Goal: Find specific page/section: Find specific page/section

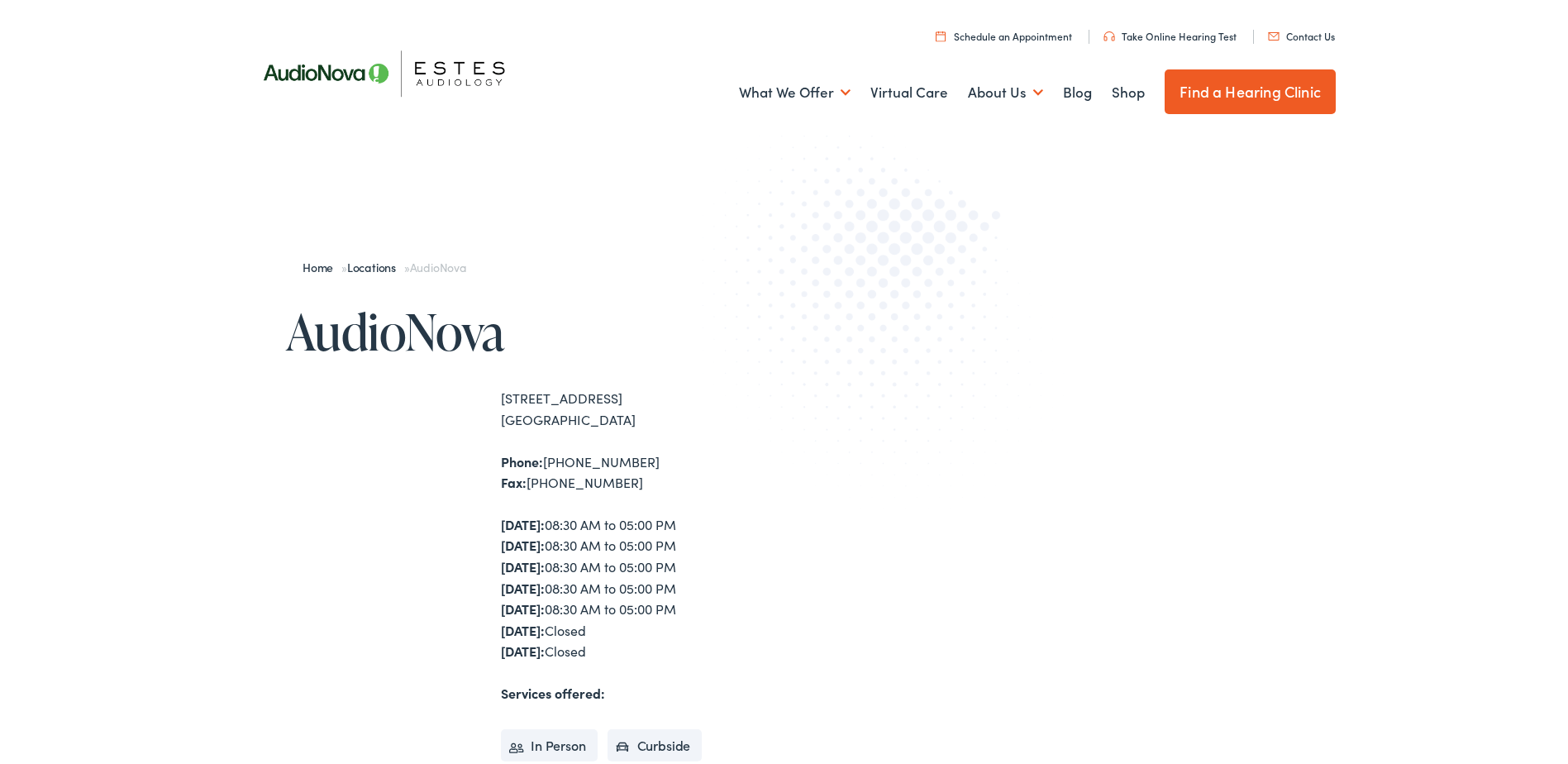
click at [1193, 109] on link "Find a Hearing Clinic" at bounding box center [1250, 88] width 171 height 45
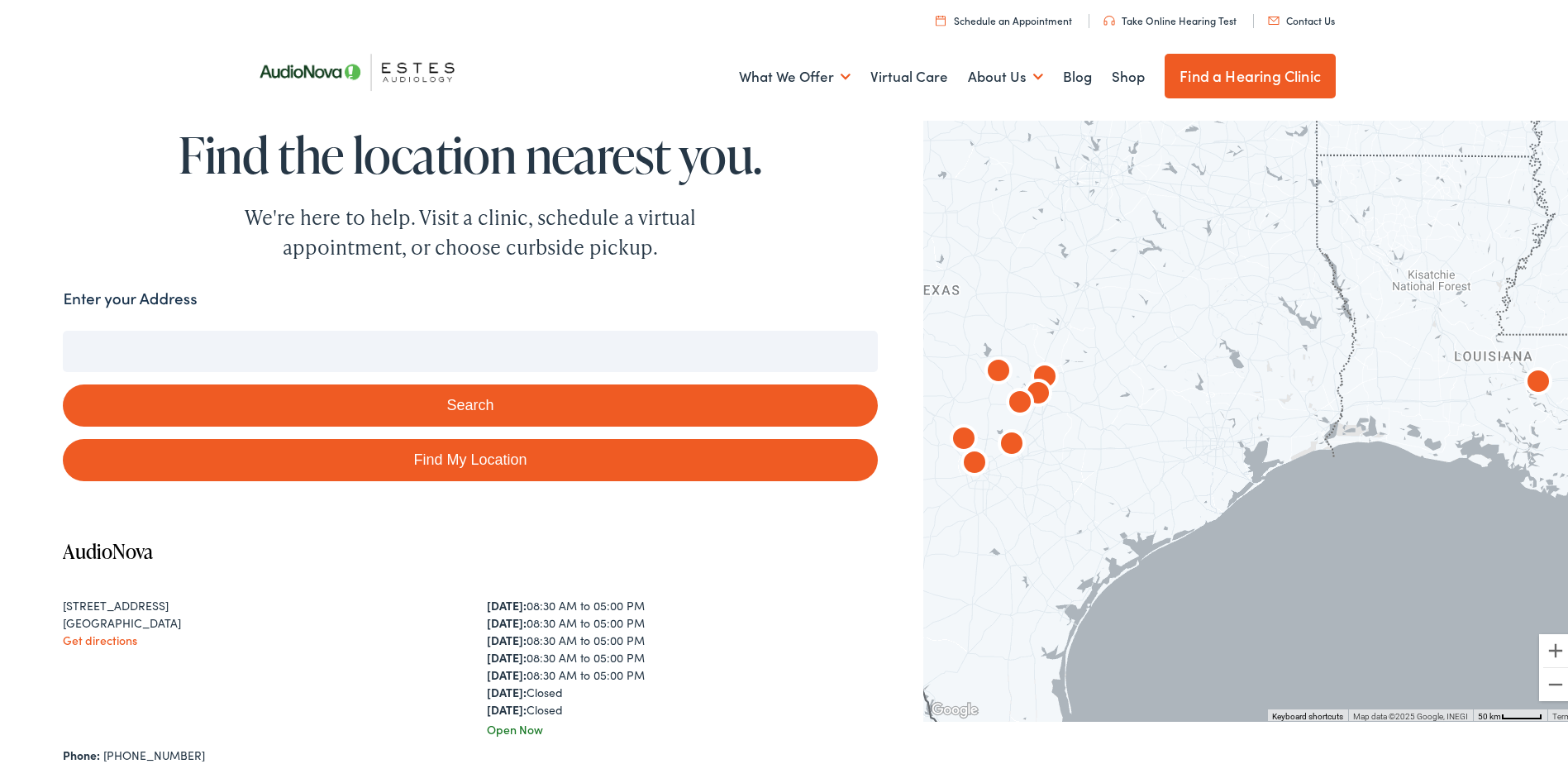
click at [334, 329] on input "Enter your Address" at bounding box center [470, 348] width 814 height 41
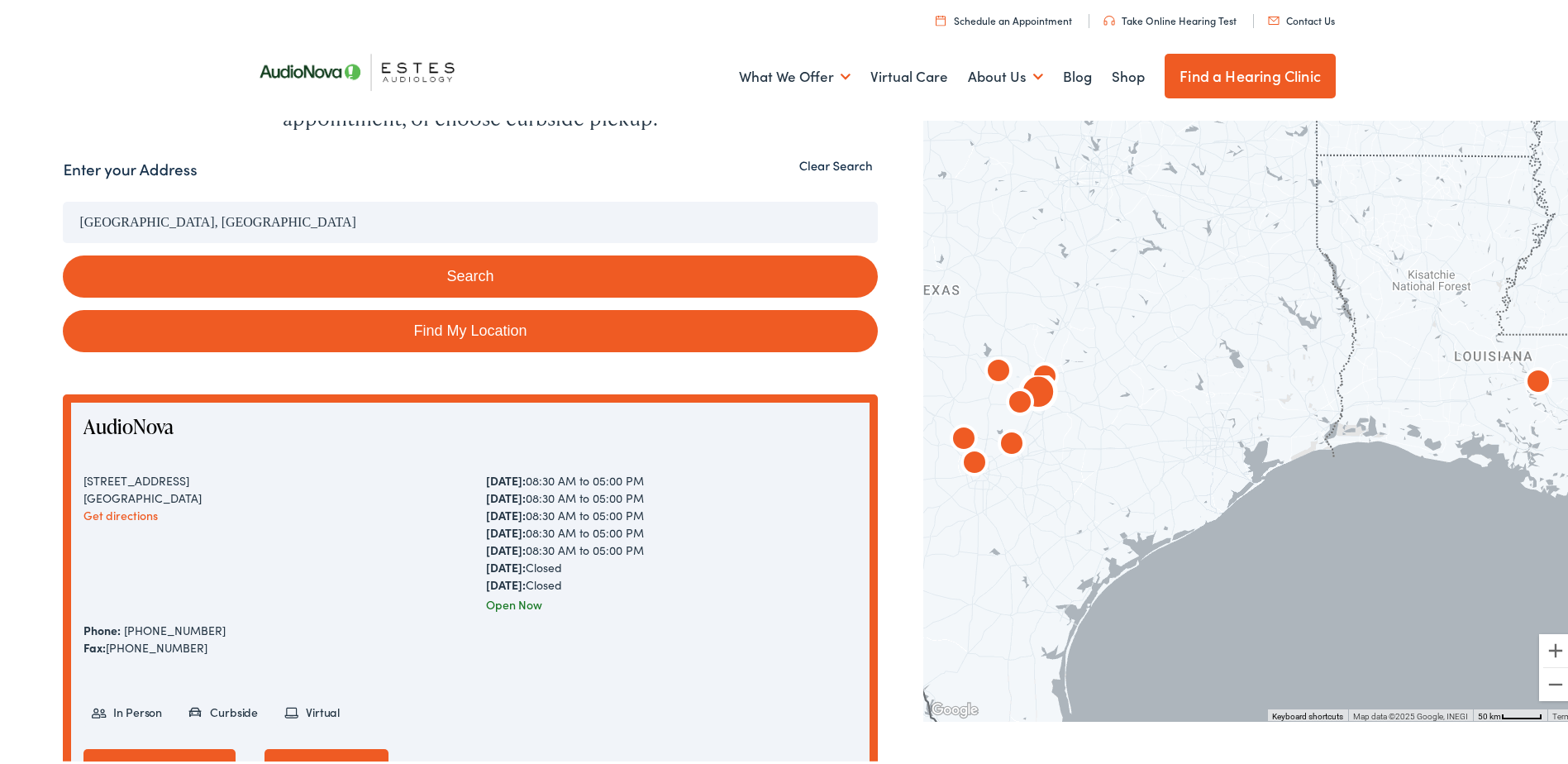
scroll to position [83, 0]
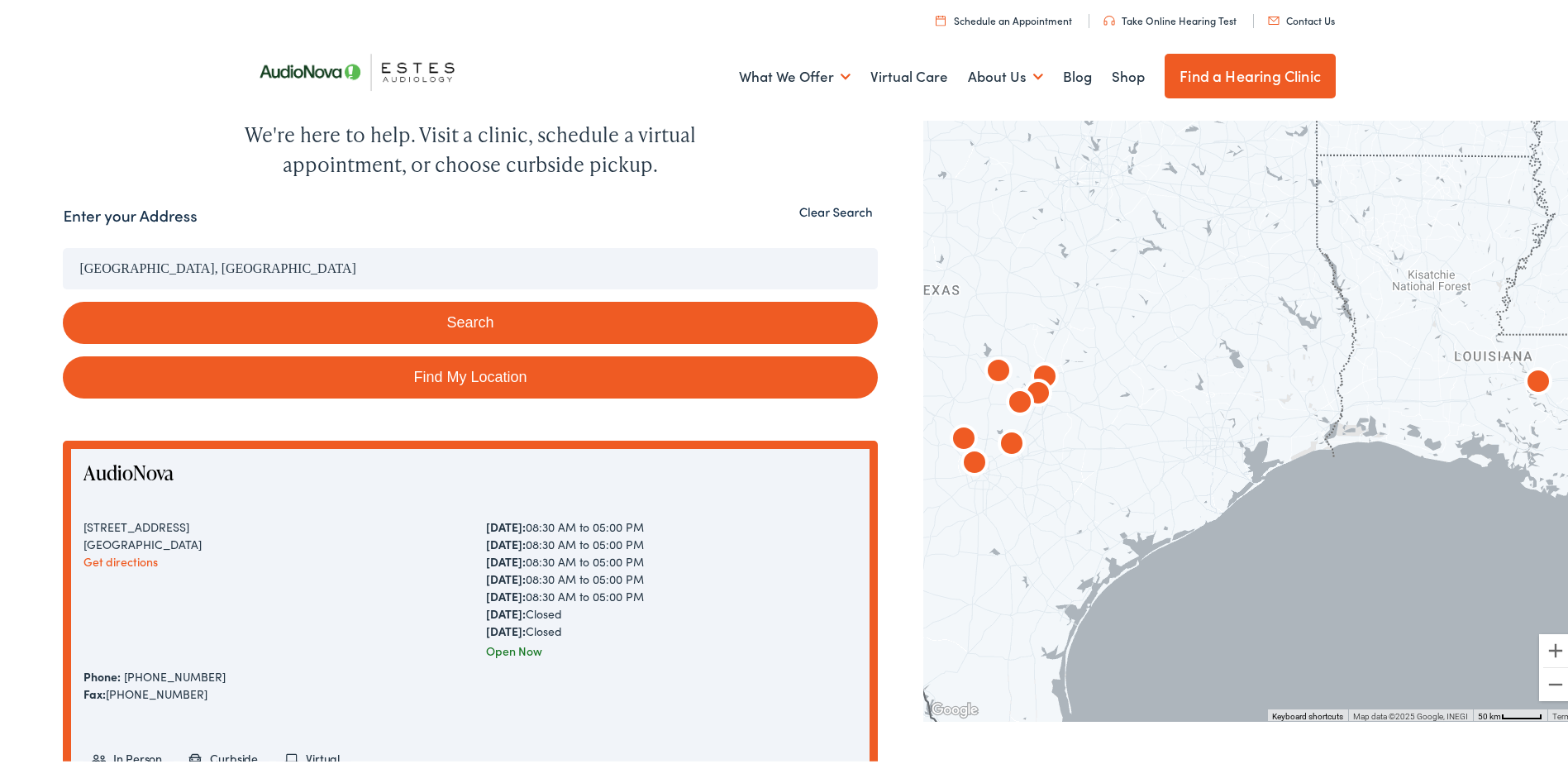
click at [256, 315] on button "Search" at bounding box center [470, 319] width 814 height 42
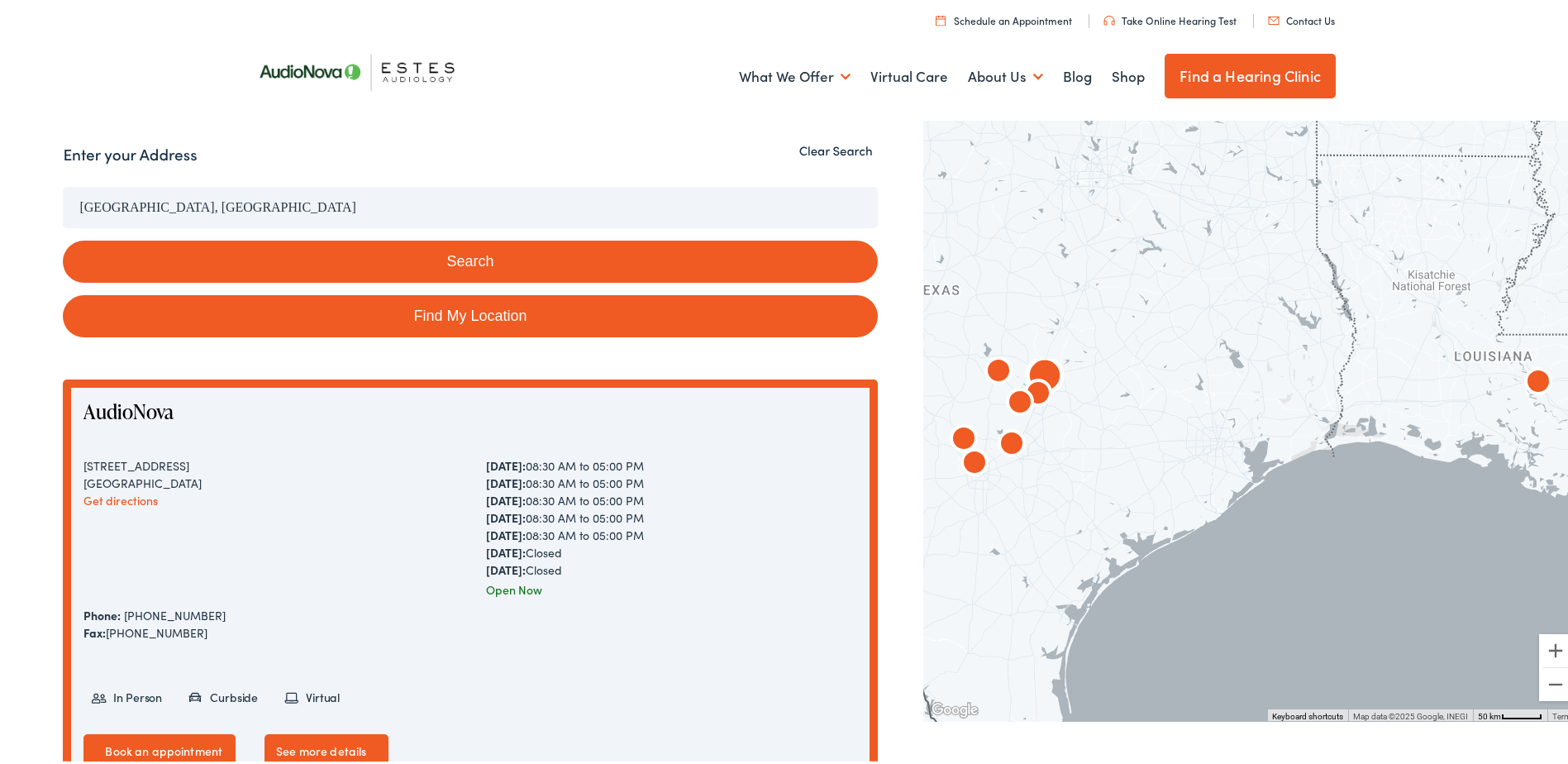
scroll to position [0, 0]
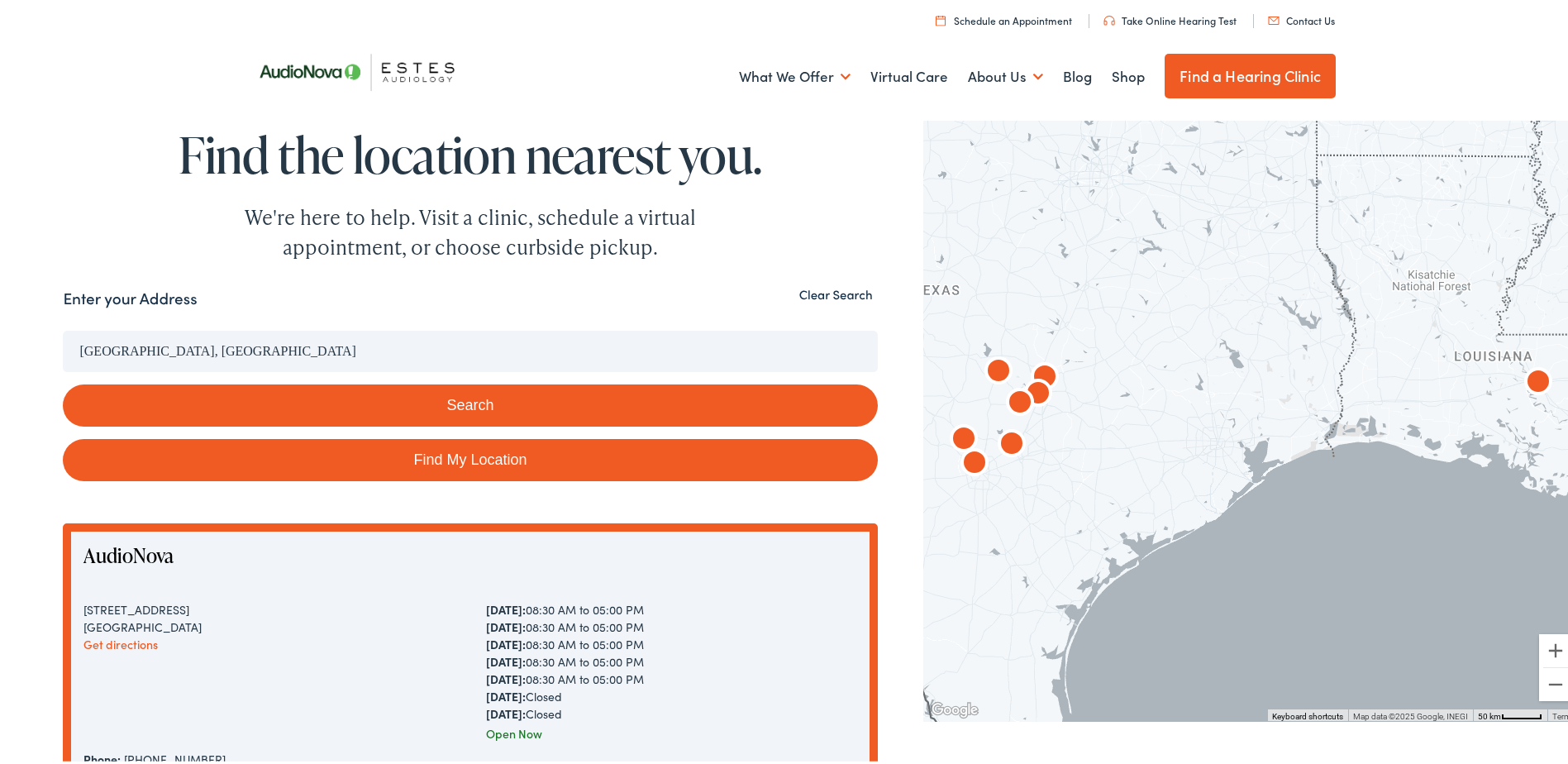
drag, startPoint x: 291, startPoint y: 347, endPoint x: 5, endPoint y: 328, distance: 286.6
type input "[GEOGRAPHIC_DATA], [GEOGRAPHIC_DATA], [GEOGRAPHIC_DATA]"
click at [356, 414] on button "Search" at bounding box center [470, 402] width 814 height 42
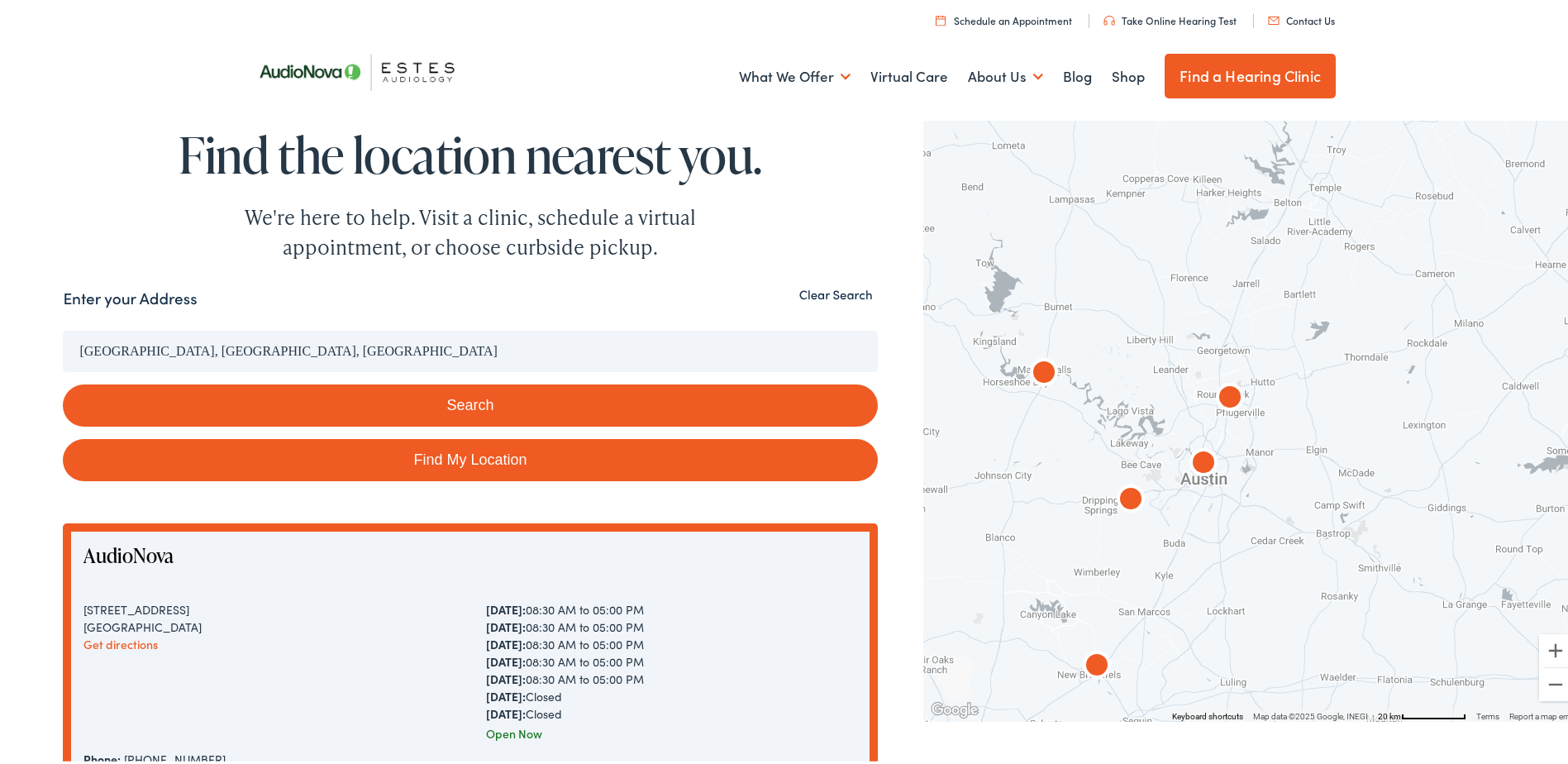
drag, startPoint x: 1029, startPoint y: 411, endPoint x: 1202, endPoint y: 549, distance: 221.3
click at [1202, 549] on div at bounding box center [1252, 414] width 657 height 606
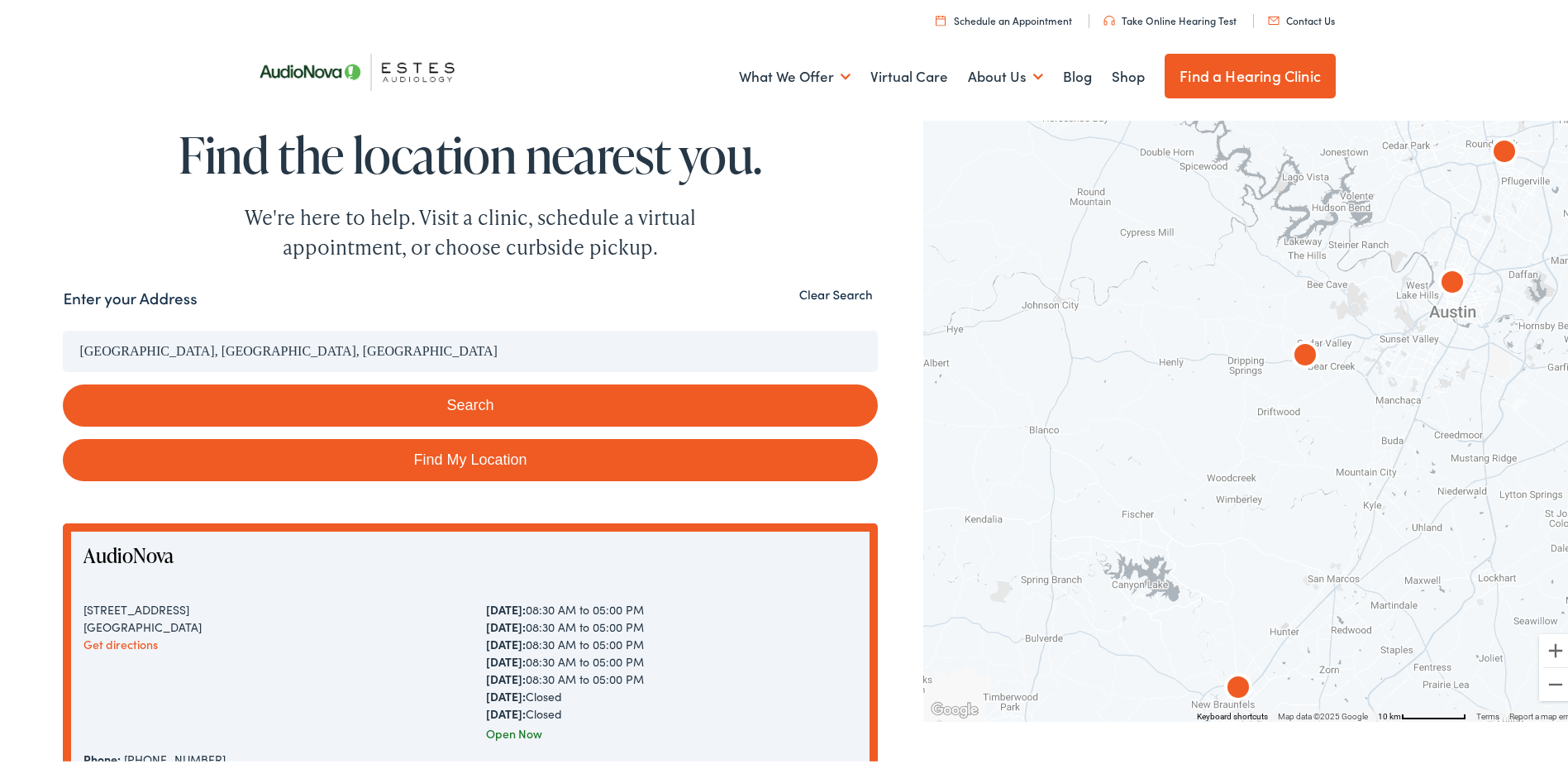
drag, startPoint x: 1205, startPoint y: 503, endPoint x: 1464, endPoint y: 368, distance: 292.1
click at [1464, 368] on div at bounding box center [1252, 414] width 657 height 606
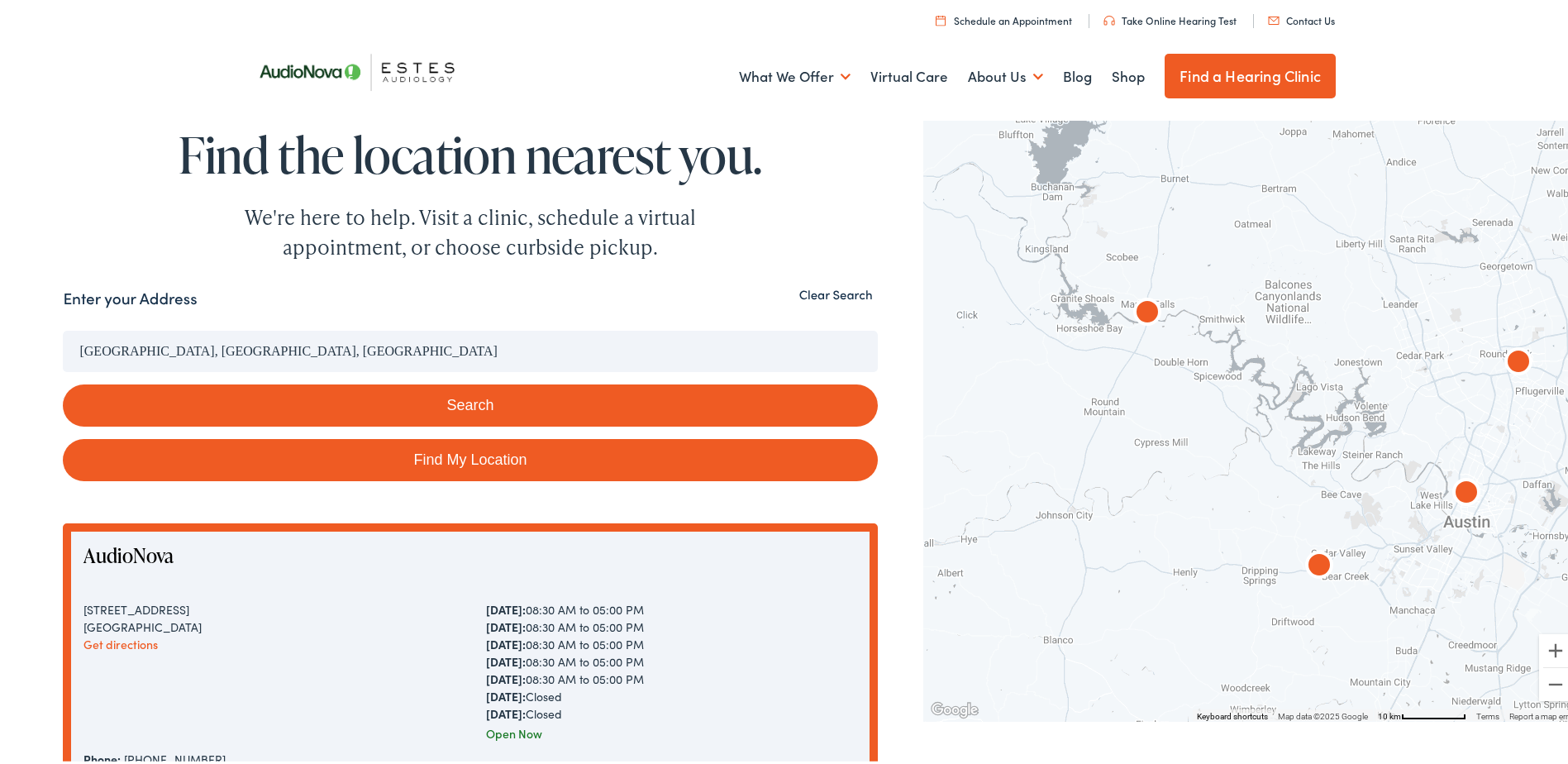
drag, startPoint x: 1097, startPoint y: 343, endPoint x: 1112, endPoint y: 557, distance: 214.5
click at [1112, 557] on div at bounding box center [1252, 414] width 657 height 606
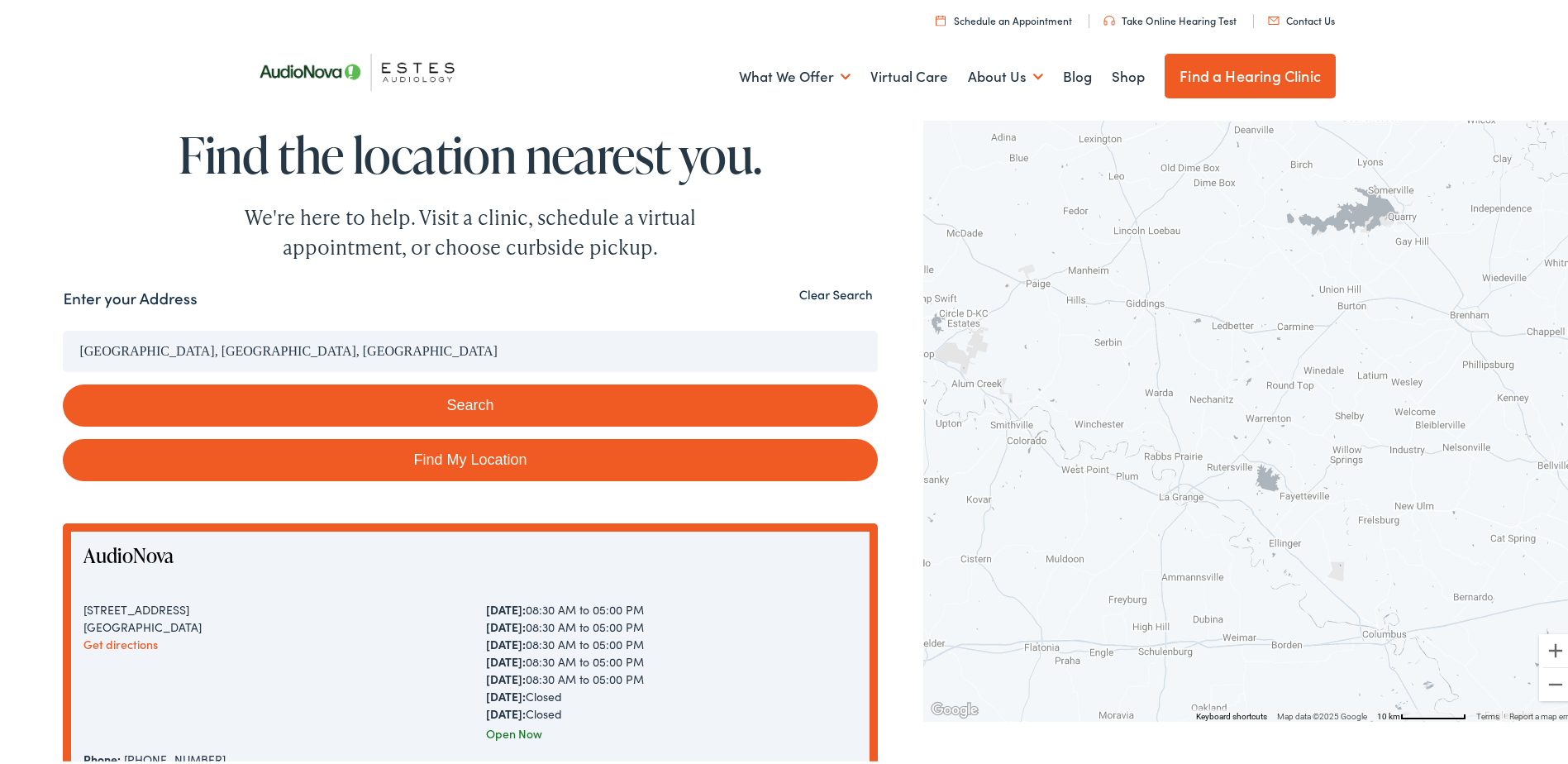
drag, startPoint x: 1380, startPoint y: 421, endPoint x: 795, endPoint y: 264, distance: 605.7
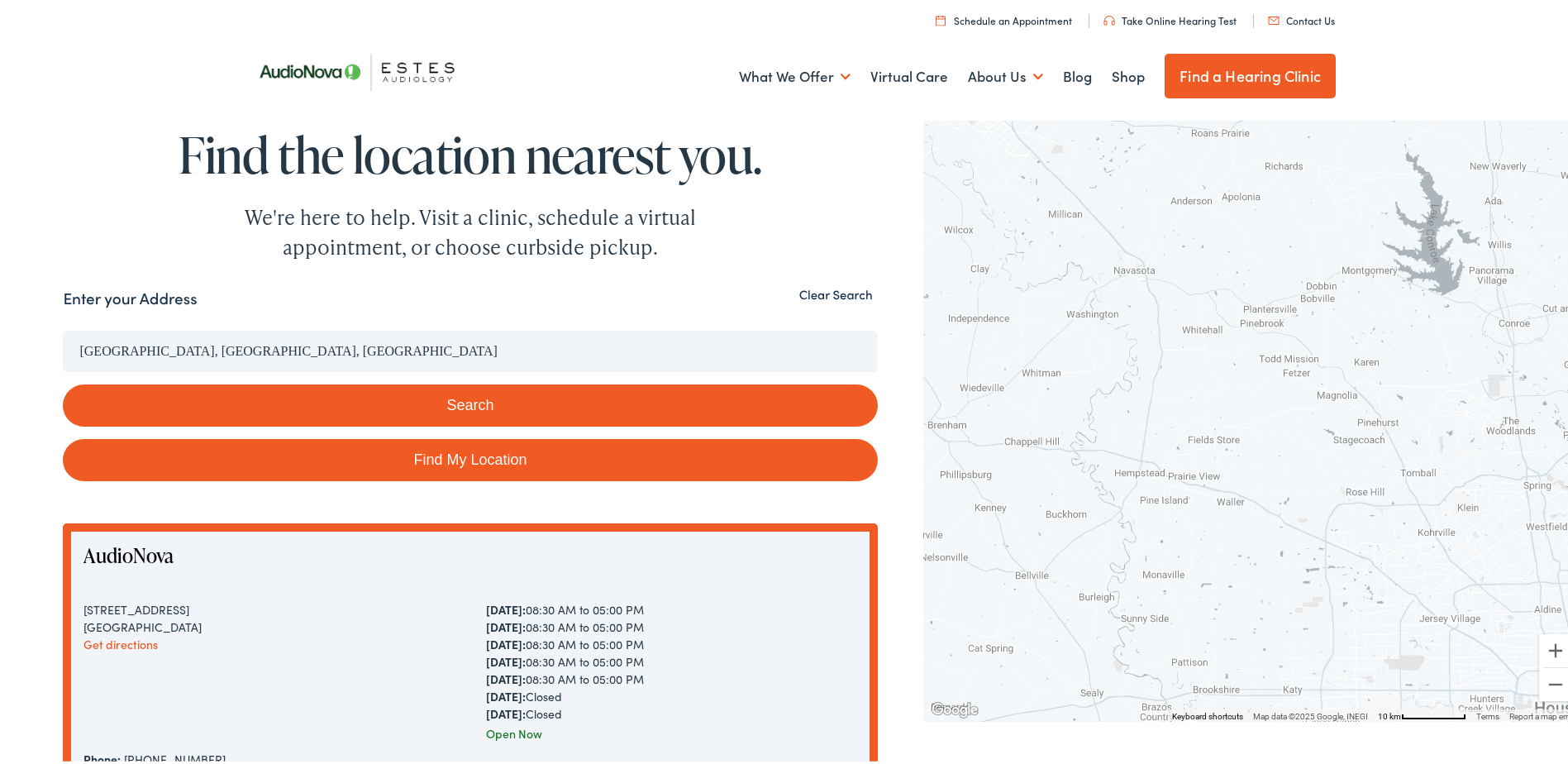
drag, startPoint x: 1334, startPoint y: 400, endPoint x: 976, endPoint y: 500, distance: 371.7
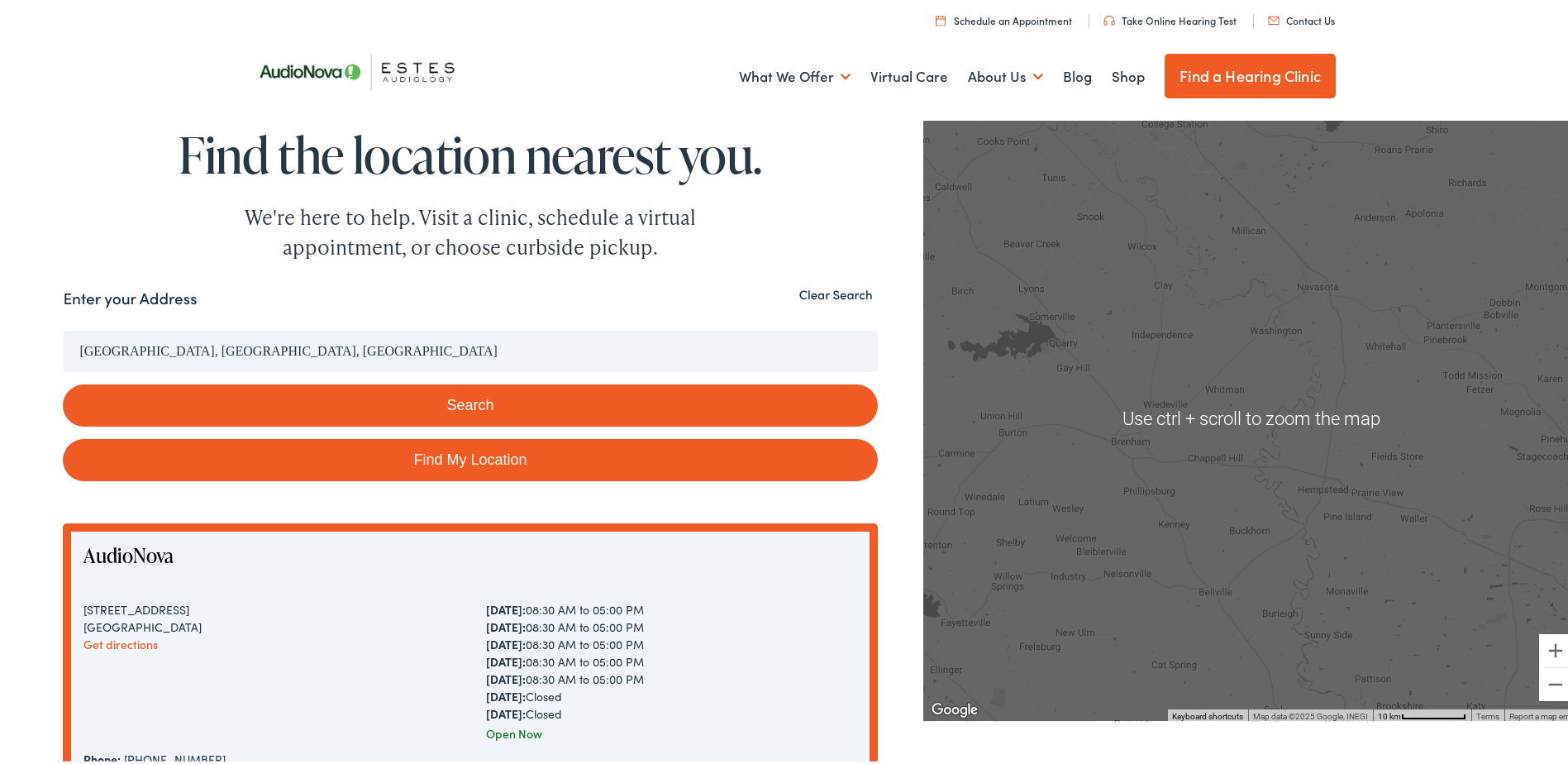
scroll to position [248, 0]
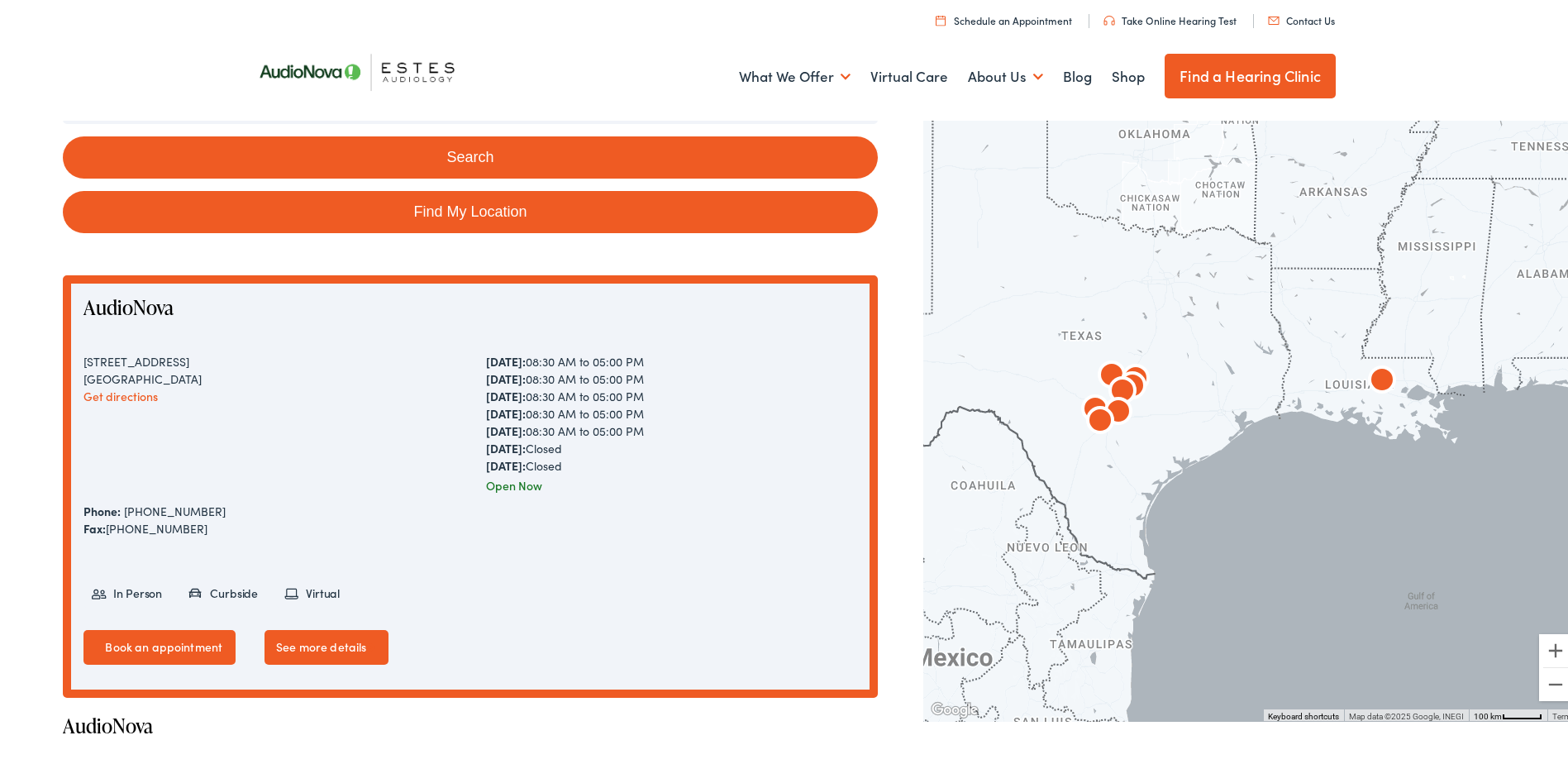
drag, startPoint x: 1193, startPoint y: 485, endPoint x: 1158, endPoint y: 347, distance: 142.4
click at [1158, 347] on div at bounding box center [1252, 414] width 657 height 606
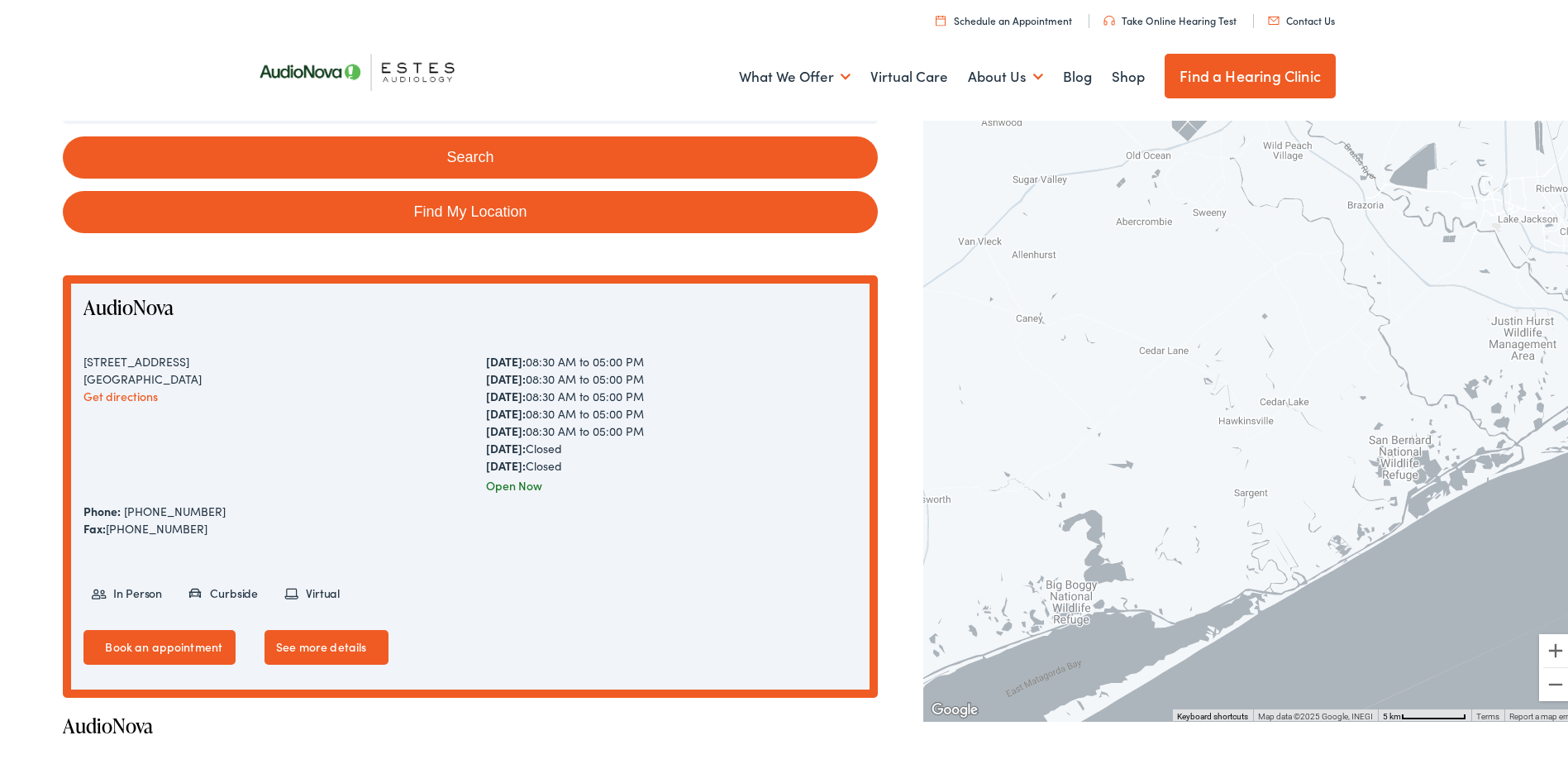
drag, startPoint x: 1137, startPoint y: 433, endPoint x: 1358, endPoint y: 298, distance: 259.0
click at [1358, 298] on div at bounding box center [1252, 414] width 657 height 606
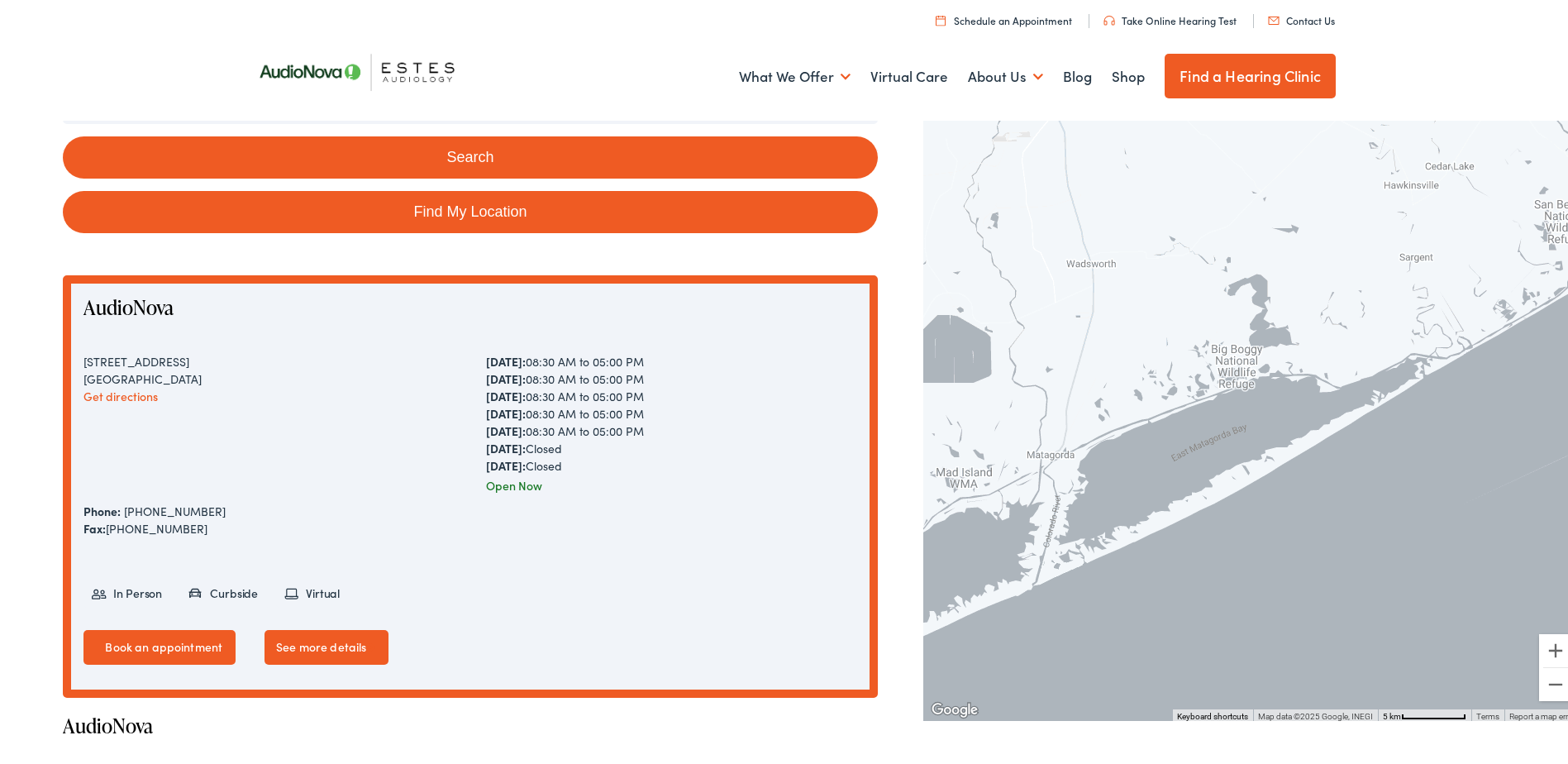
drag, startPoint x: 1234, startPoint y: 457, endPoint x: 1403, endPoint y: 216, distance: 294.4
click at [1403, 216] on div at bounding box center [1252, 414] width 657 height 606
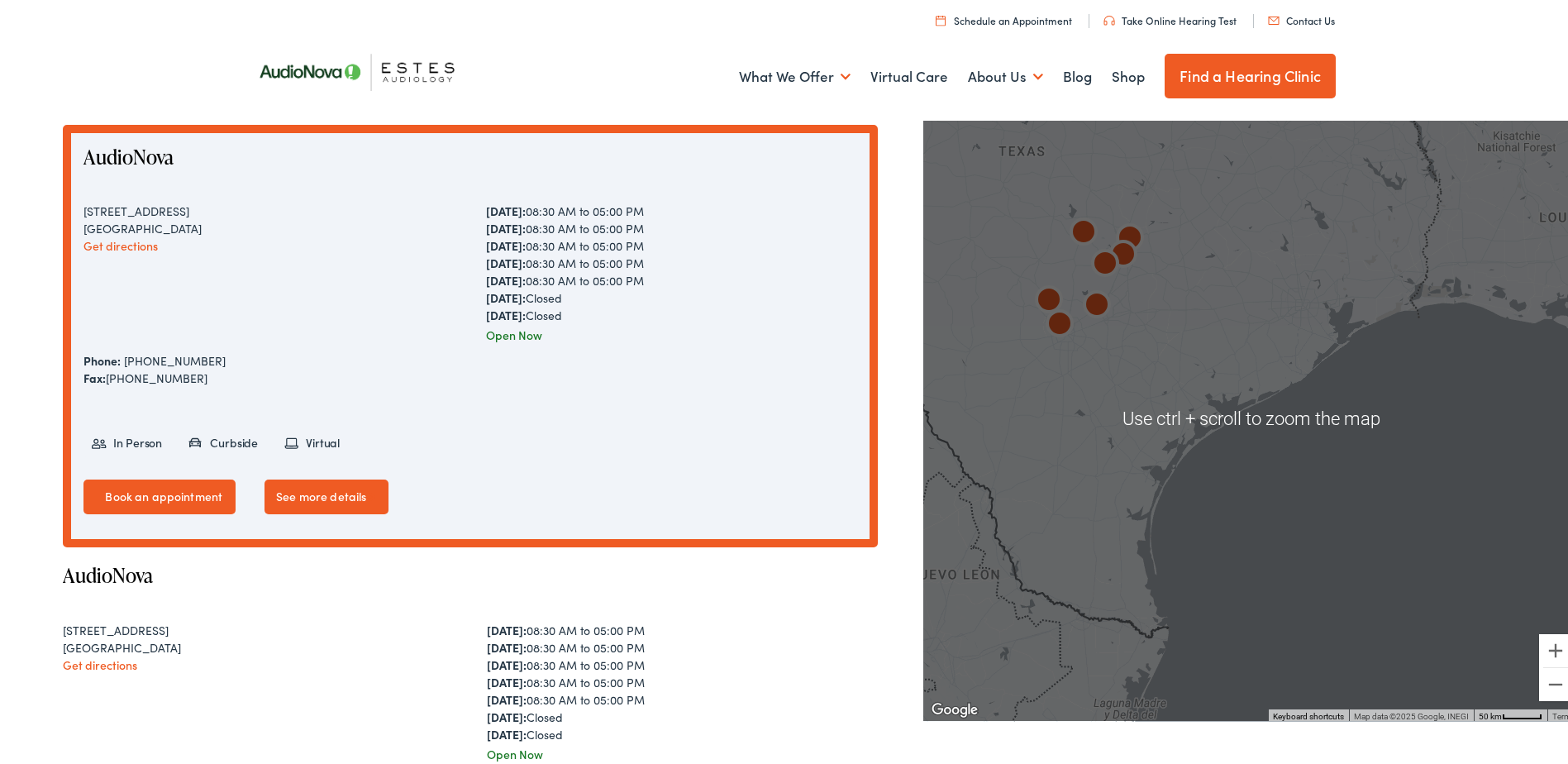
scroll to position [413, 0]
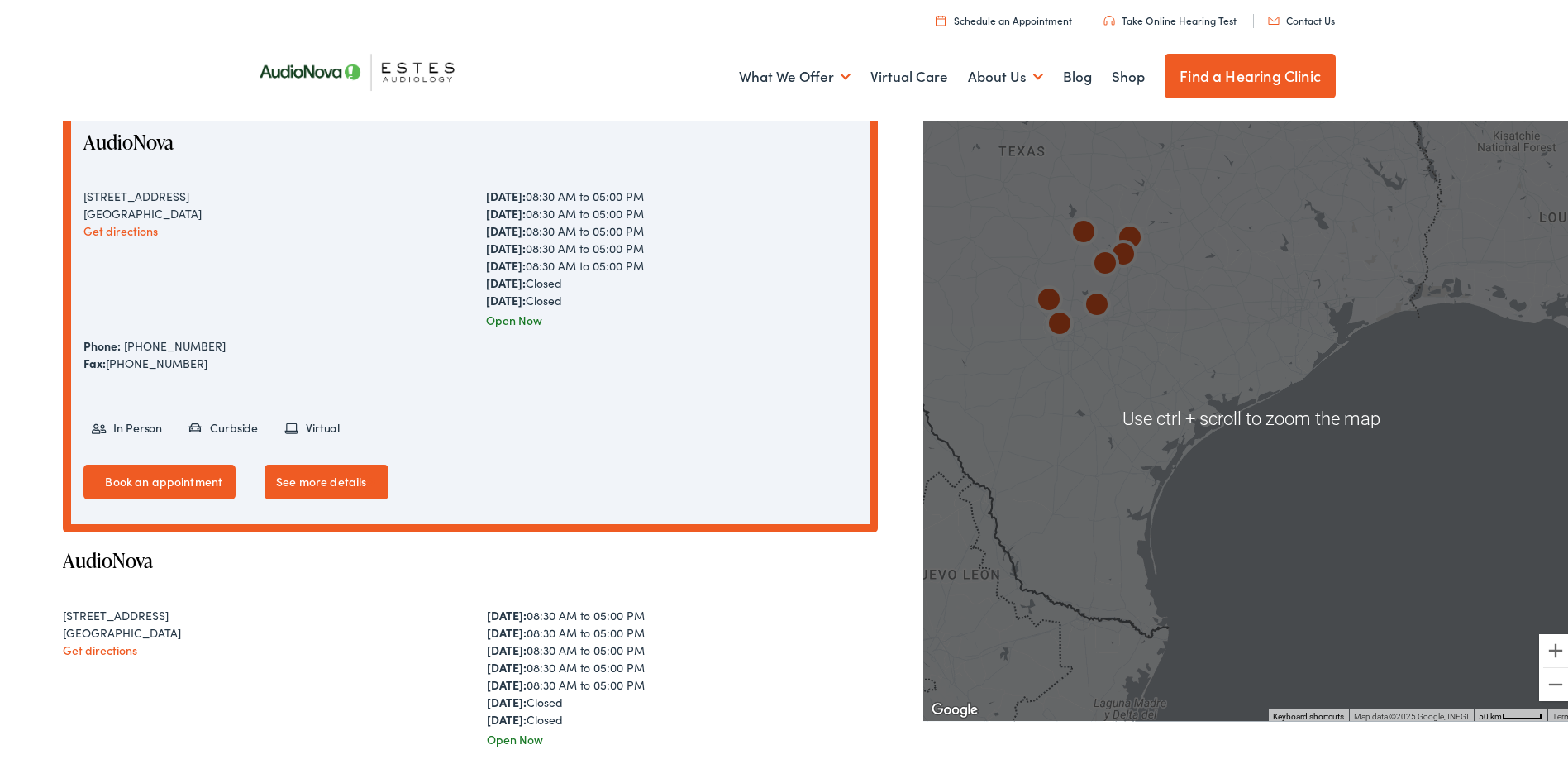
click at [1258, 388] on div at bounding box center [1252, 414] width 657 height 606
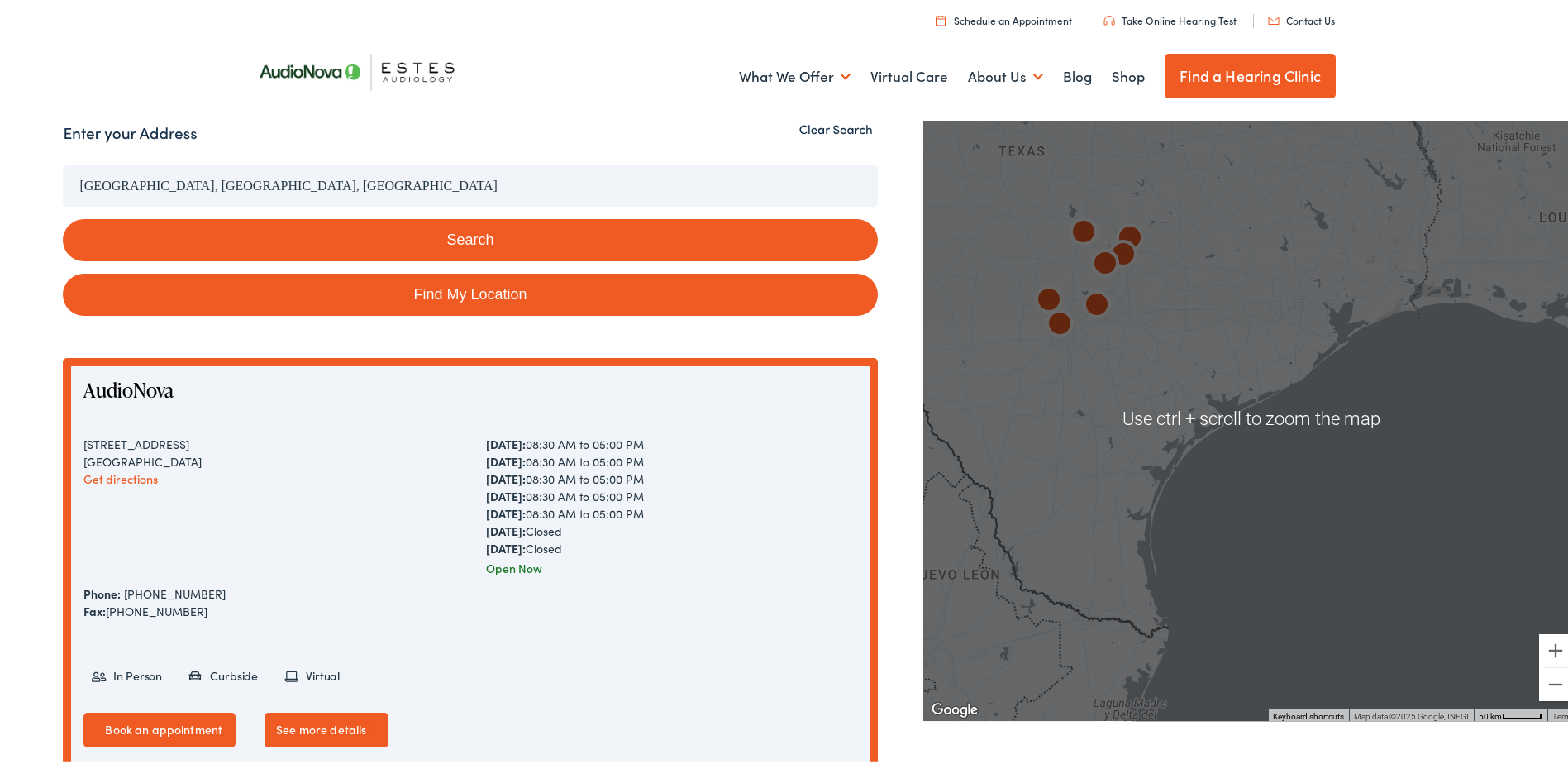
drag, startPoint x: 1255, startPoint y: 416, endPoint x: 1254, endPoint y: 430, distance: 14.0
click at [1255, 418] on div at bounding box center [1252, 414] width 657 height 606
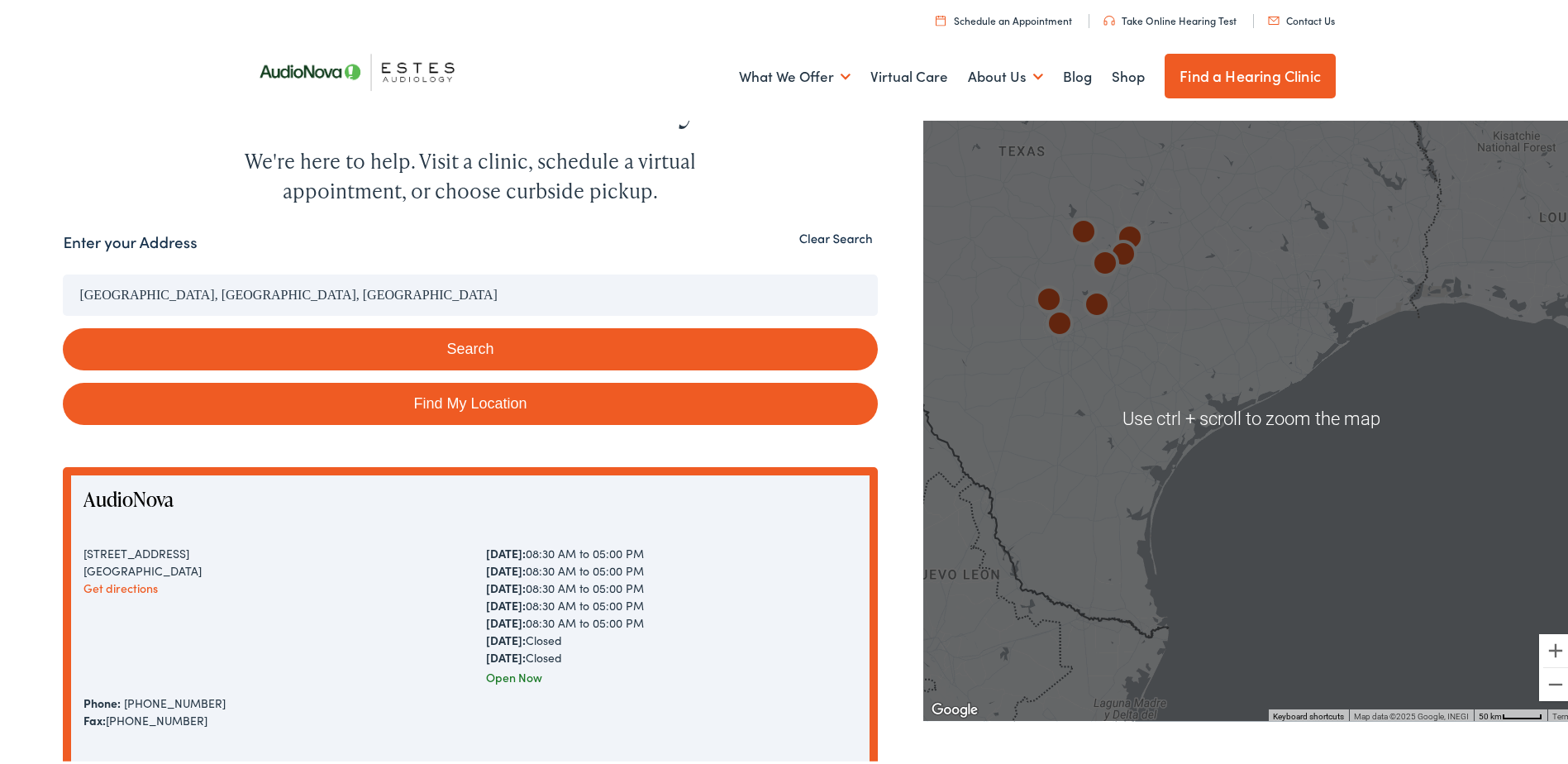
scroll to position [0, 0]
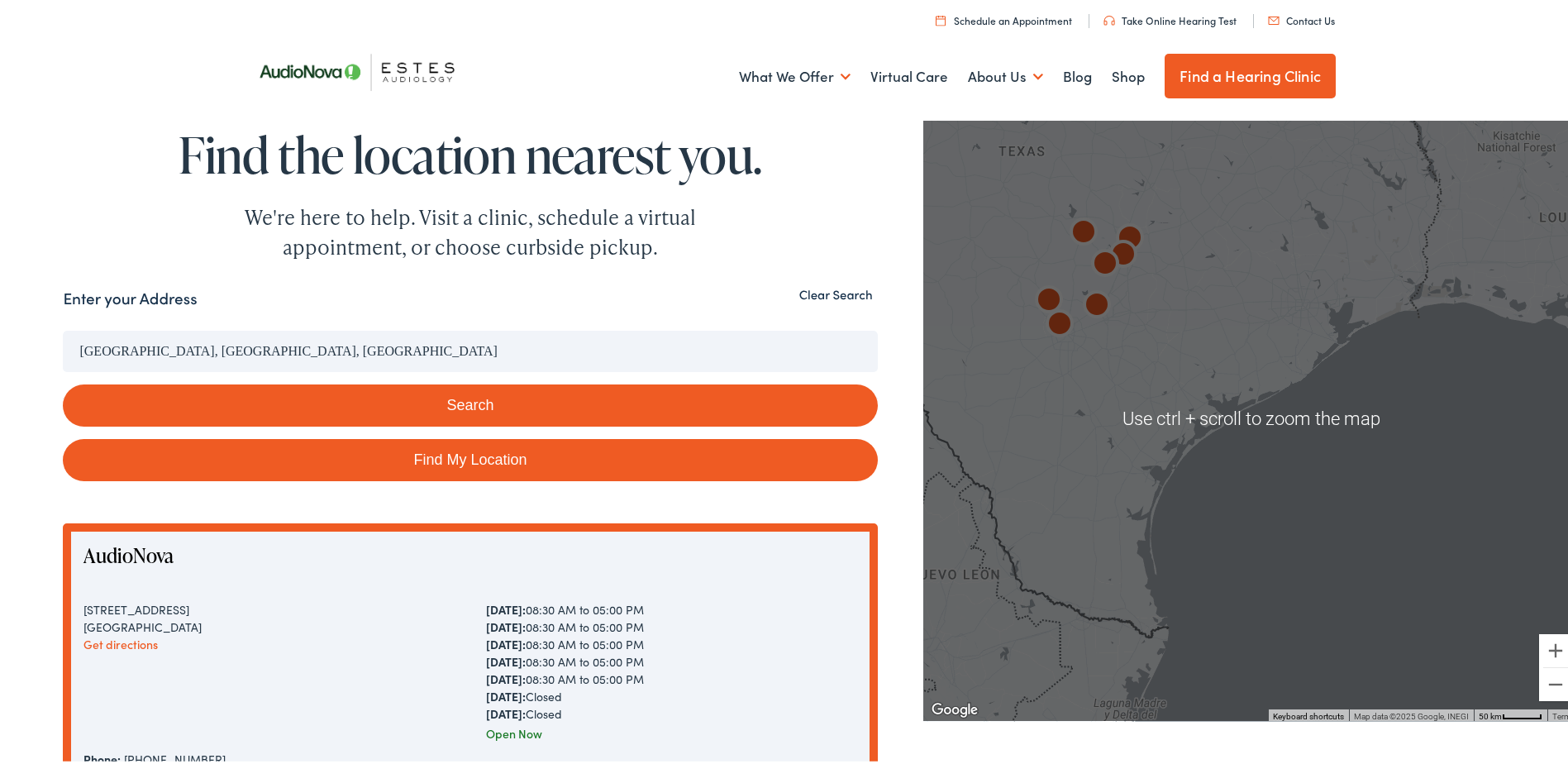
click at [1345, 414] on div at bounding box center [1252, 414] width 657 height 606
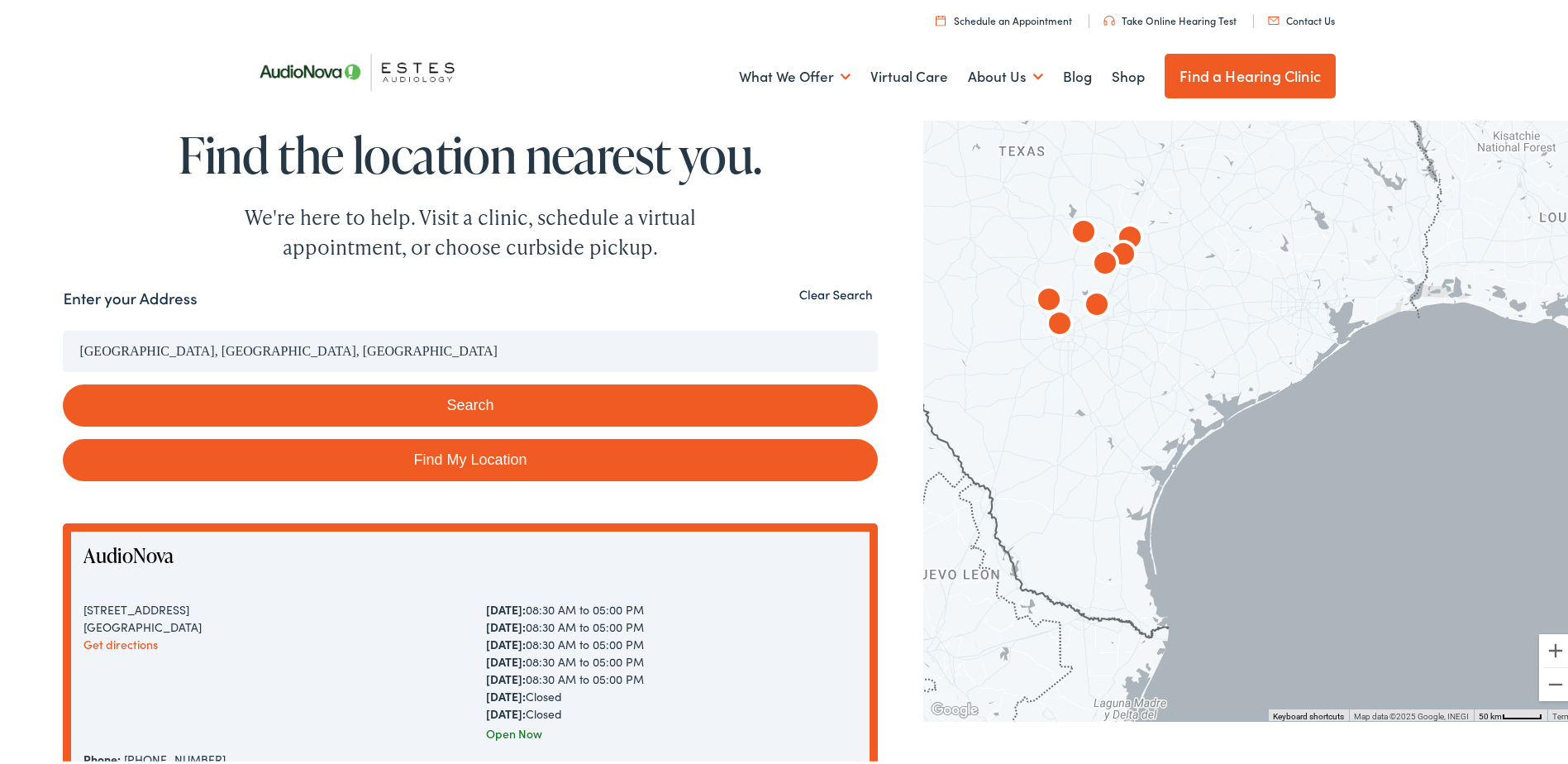
click at [1475, 309] on div at bounding box center [1252, 414] width 657 height 606
drag, startPoint x: 1382, startPoint y: 319, endPoint x: 1212, endPoint y: 334, distance: 170.7
click at [1213, 334] on div at bounding box center [1252, 414] width 657 height 606
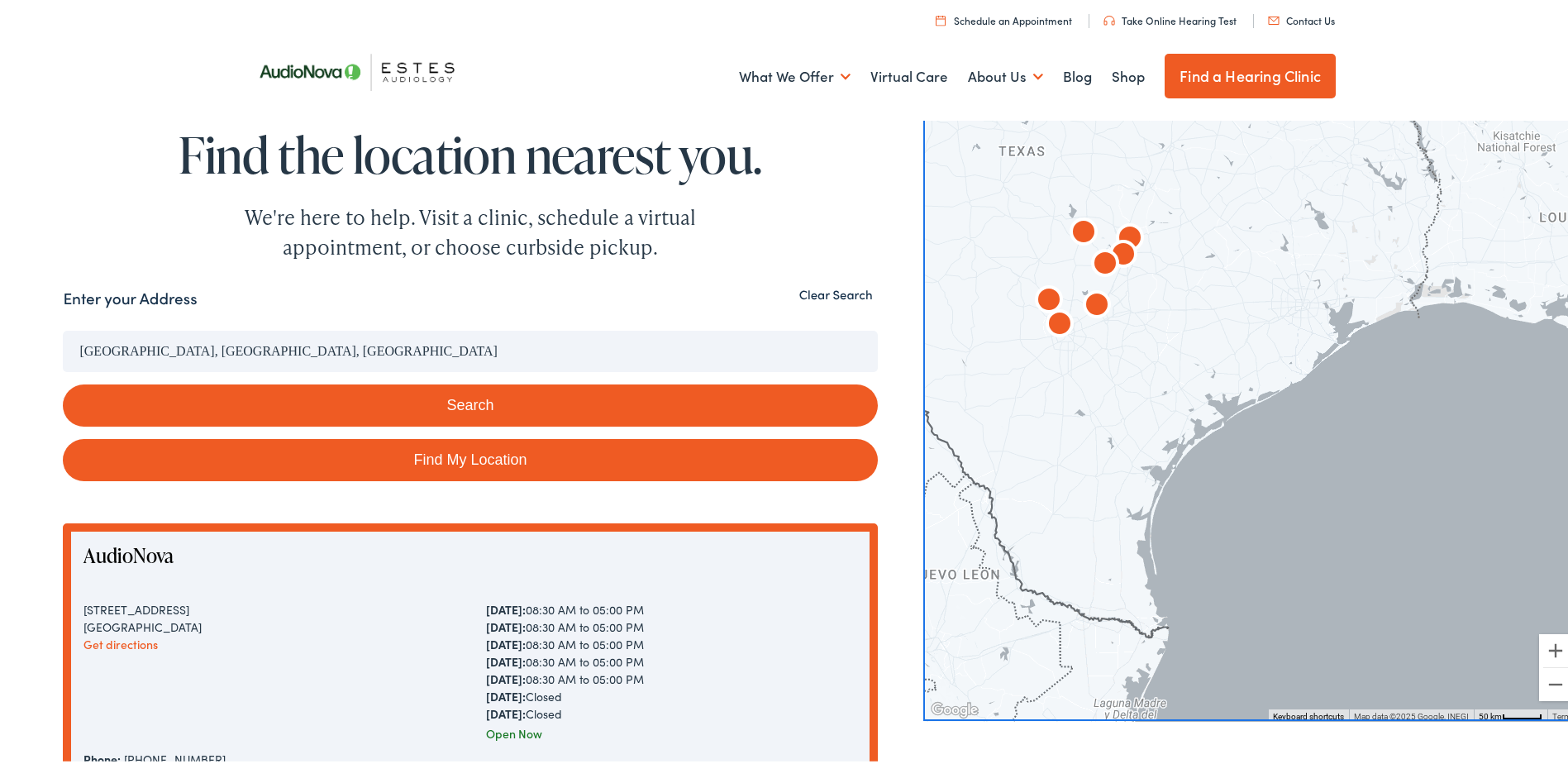
click at [315, 445] on link "Find My Location" at bounding box center [470, 456] width 814 height 42
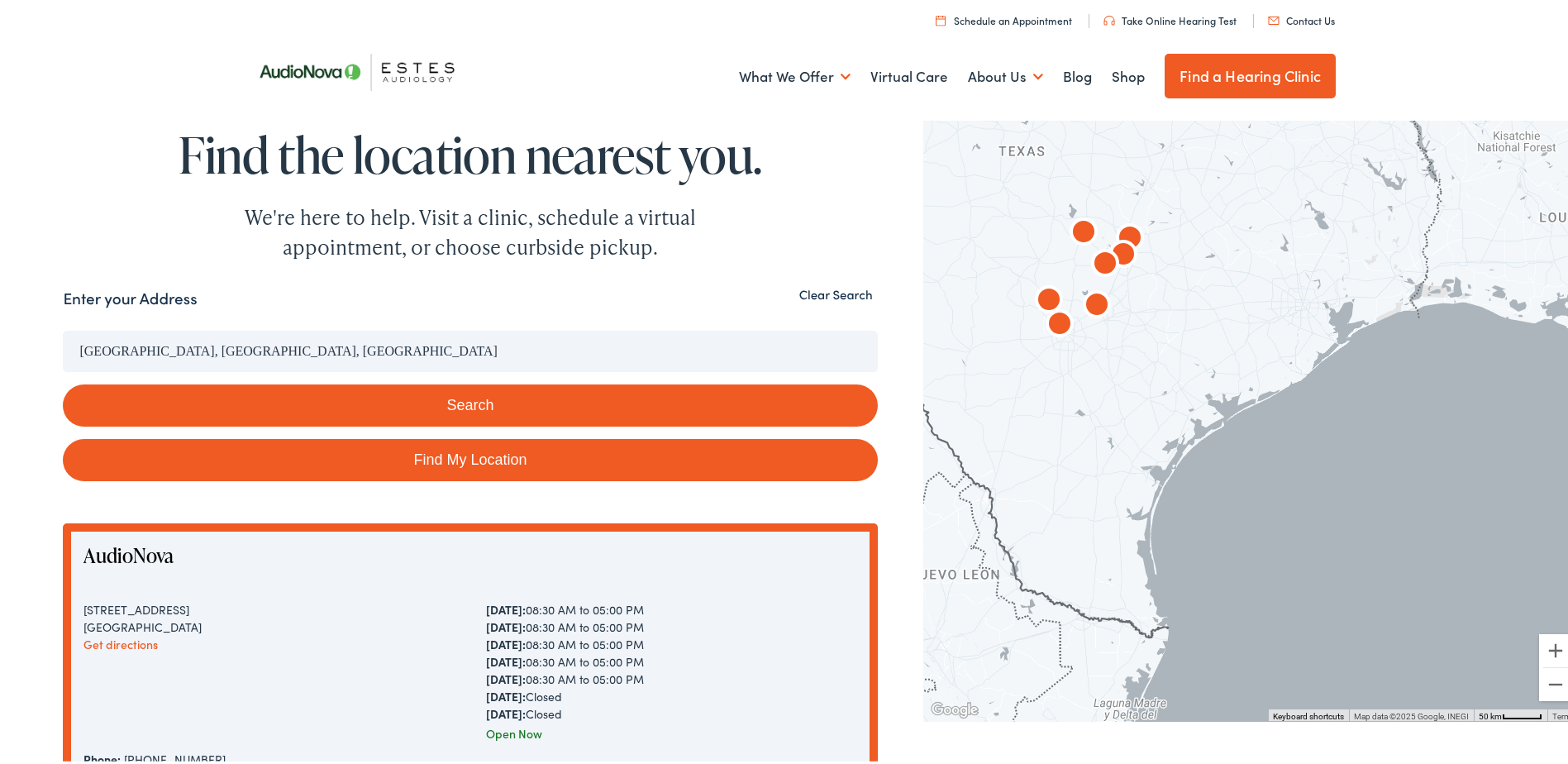
type input "[GEOGRAPHIC_DATA], [US_STATE]"
click at [572, 443] on link "Find My Location" at bounding box center [470, 456] width 814 height 42
click at [329, 73] on img at bounding box center [364, 69] width 240 height 85
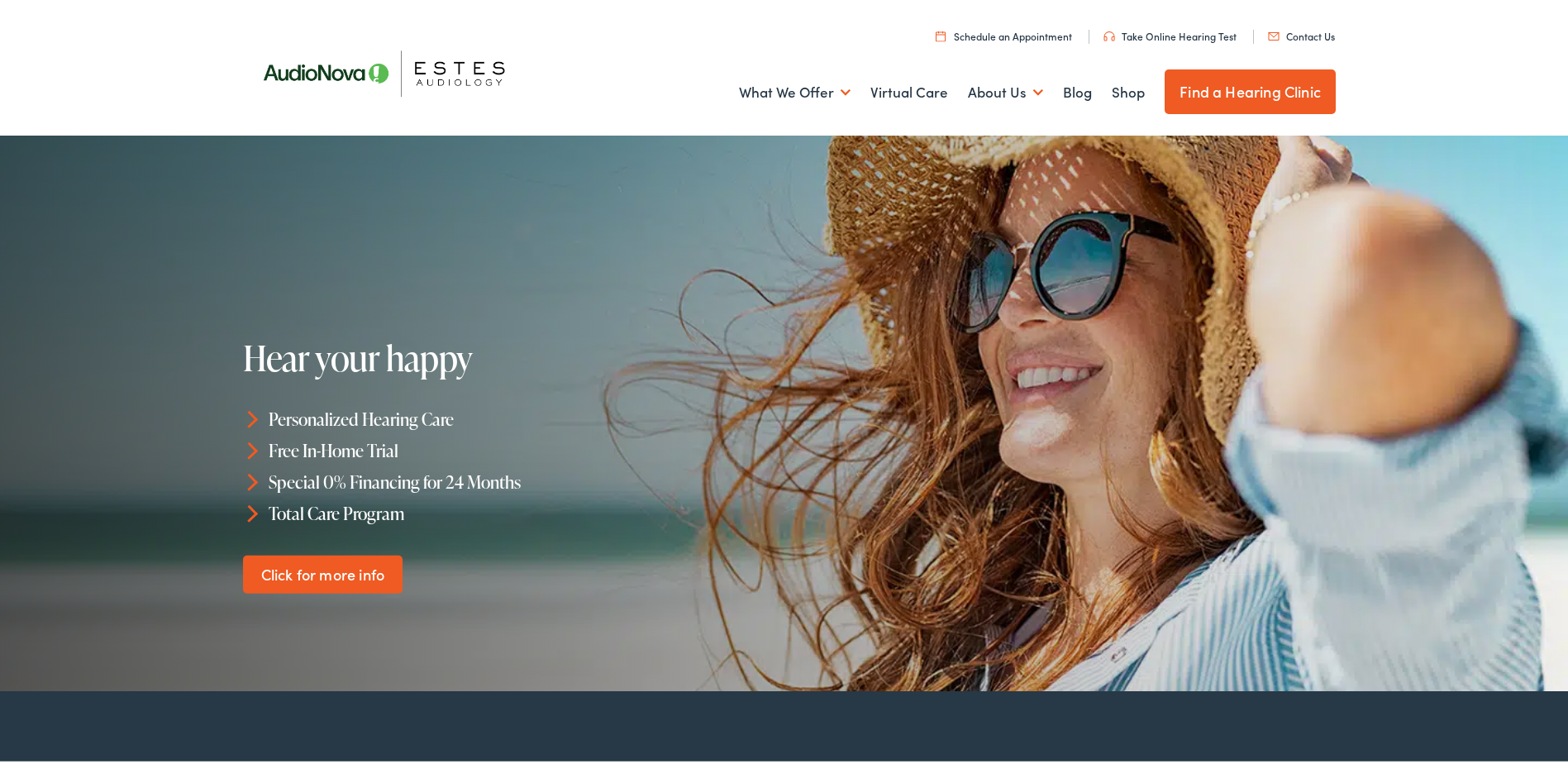
click at [1210, 77] on link "Find a Hearing Clinic" at bounding box center [1250, 88] width 171 height 45
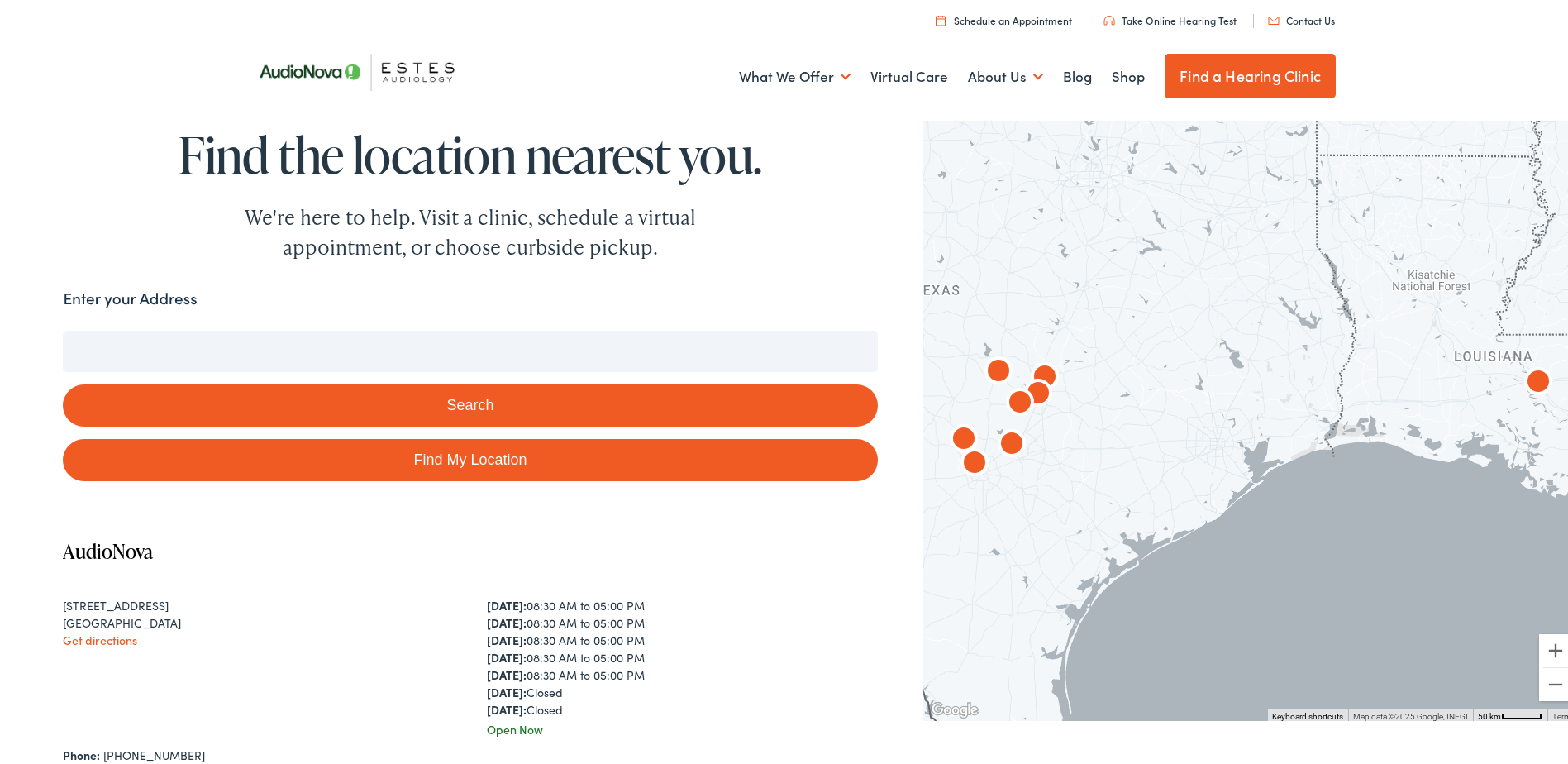
click at [278, 354] on input "Enter your Address" at bounding box center [470, 348] width 814 height 41
